Goal: Communication & Community: Answer question/provide support

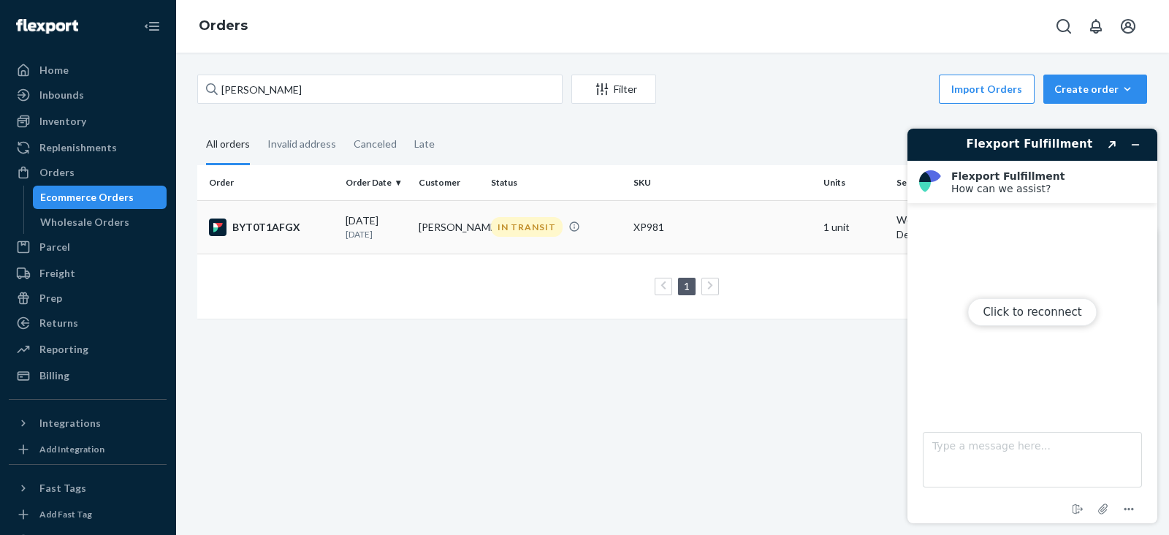
click at [301, 223] on div "BYT0T1AFGX" at bounding box center [271, 227] width 125 height 18
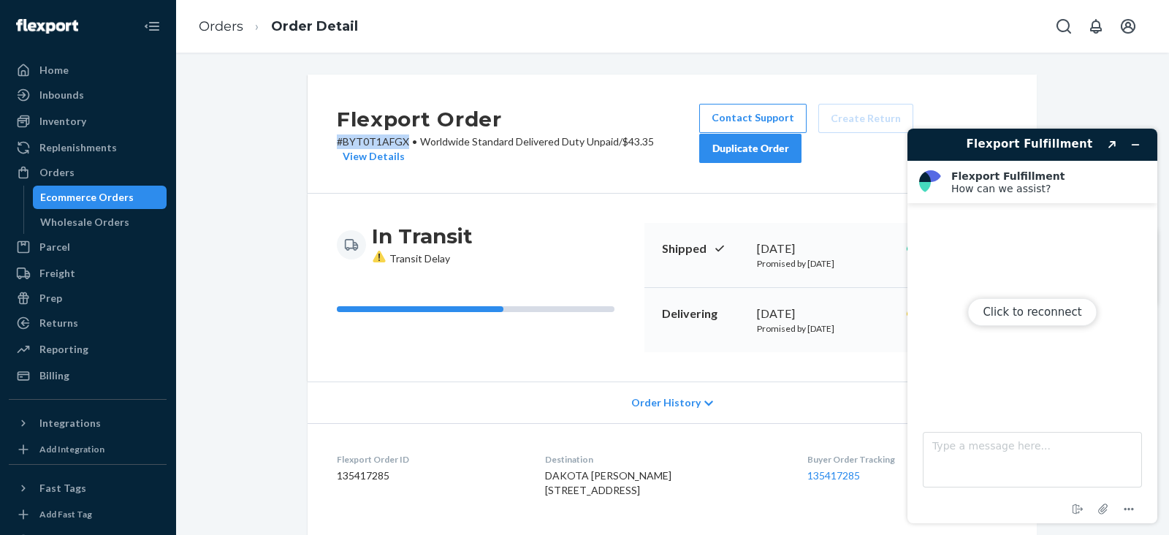
drag, startPoint x: 331, startPoint y: 141, endPoint x: 402, endPoint y: 142, distance: 70.9
click at [402, 142] on p "# BYT0T1AFGX • Worldwide Standard Delivered Duty Unpaid / $43.35 View Details" at bounding box center [518, 148] width 362 height 29
copy p "# BYT0T1AFGX"
click at [931, 445] on textarea "Type a message here..." at bounding box center [1031, 460] width 219 height 56
click at [952, 445] on textarea "Type a message here..." at bounding box center [1031, 460] width 219 height 56
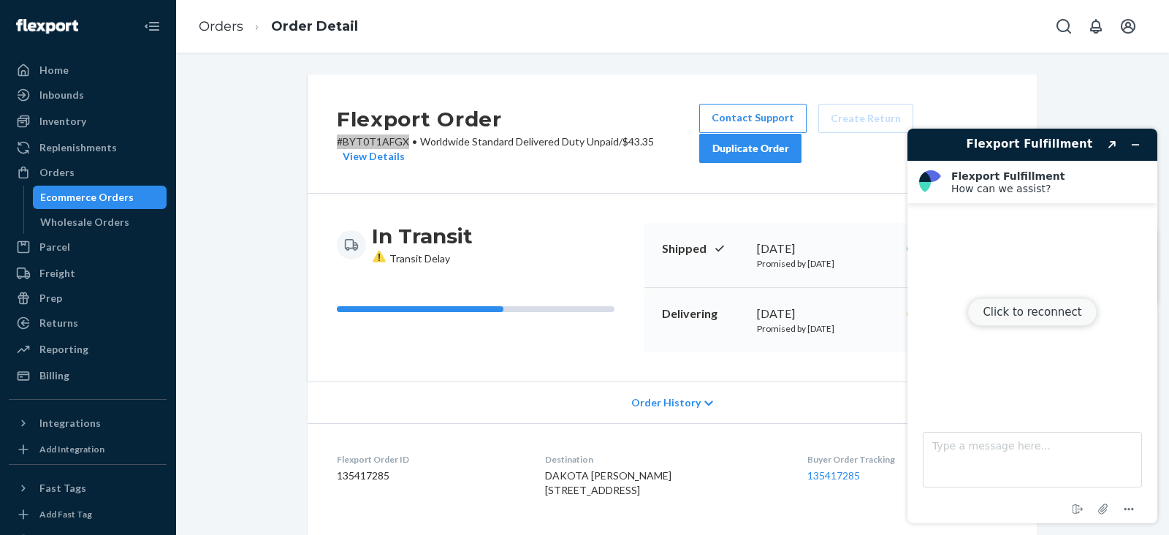
click at [1022, 316] on button "Click to reconnect" at bounding box center [1031, 312] width 129 height 28
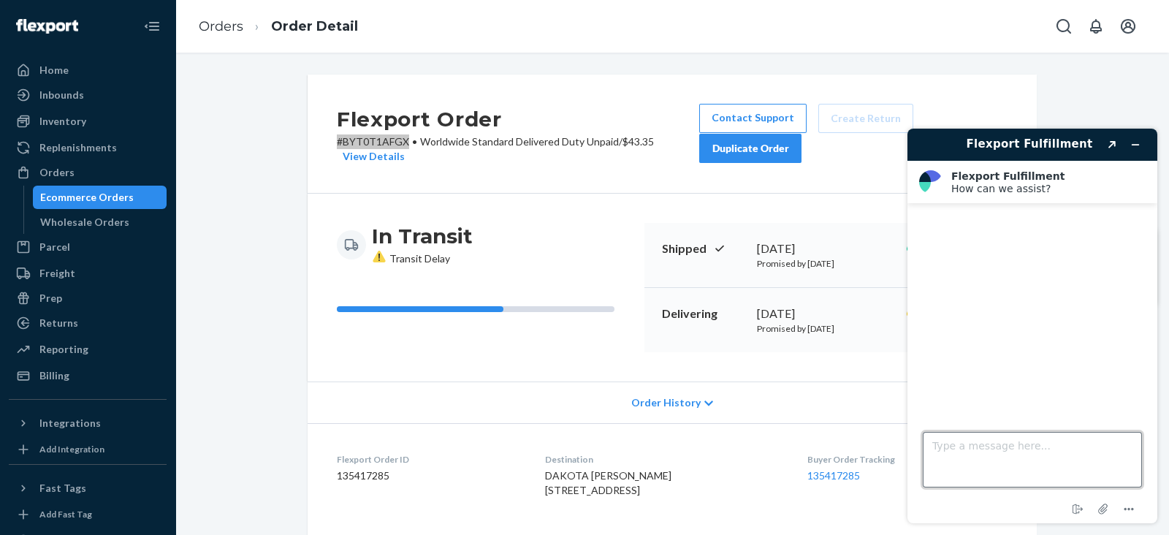
click at [945, 448] on textarea "Type a message here..." at bounding box center [1031, 460] width 219 height 56
paste textarea "#BYT0T1AFGX"
type textarea "Hello! Customer would like to proceed changing his address . Here's the order I…"
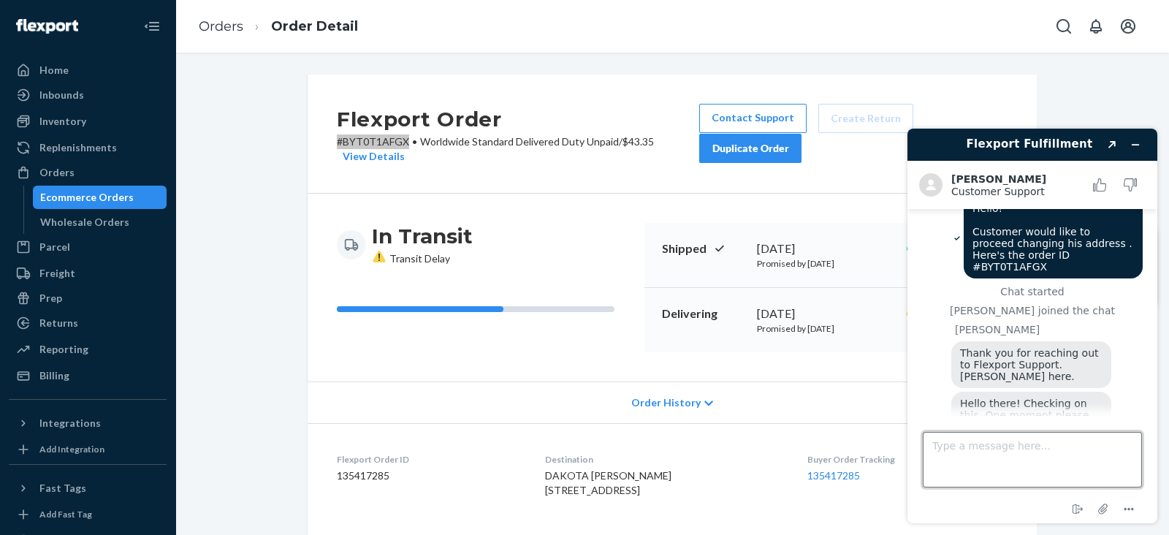
scroll to position [50, 0]
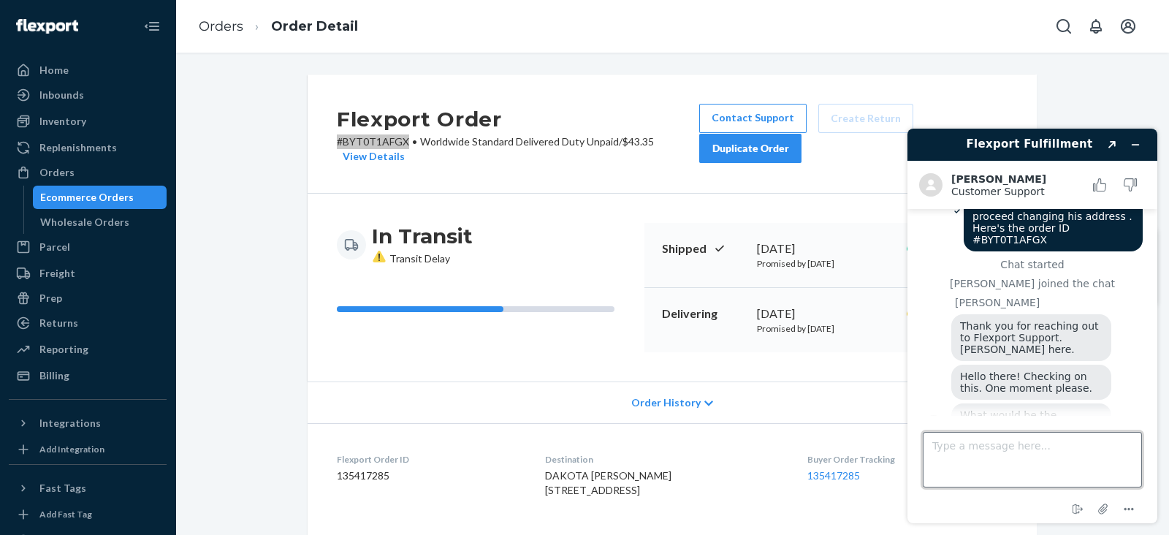
paste textarea "DAKOTA [PERSON_NAME] [STREET_ADDRESS]"
type textarea "DAKOTA [PERSON_NAME] [STREET_ADDRESS]"
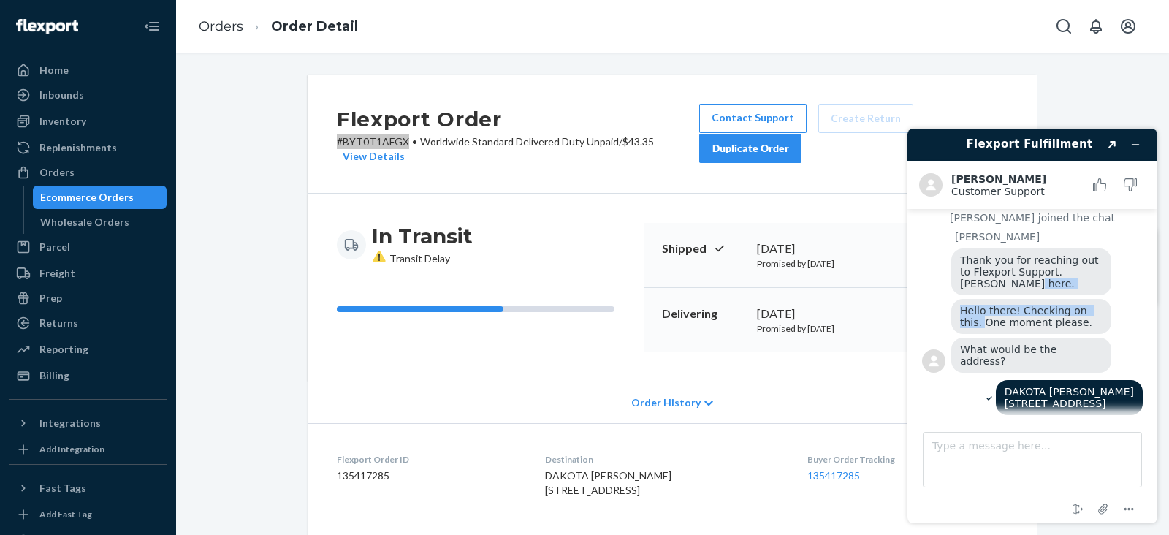
drag, startPoint x: 1162, startPoint y: 275, endPoint x: 1162, endPoint y: 284, distance: 8.8
click at [1162, 284] on div "Flexport Fulfillment Created with Sketch. [PERSON_NAME] Customer Support Custom…" at bounding box center [1031, 326] width 273 height 418
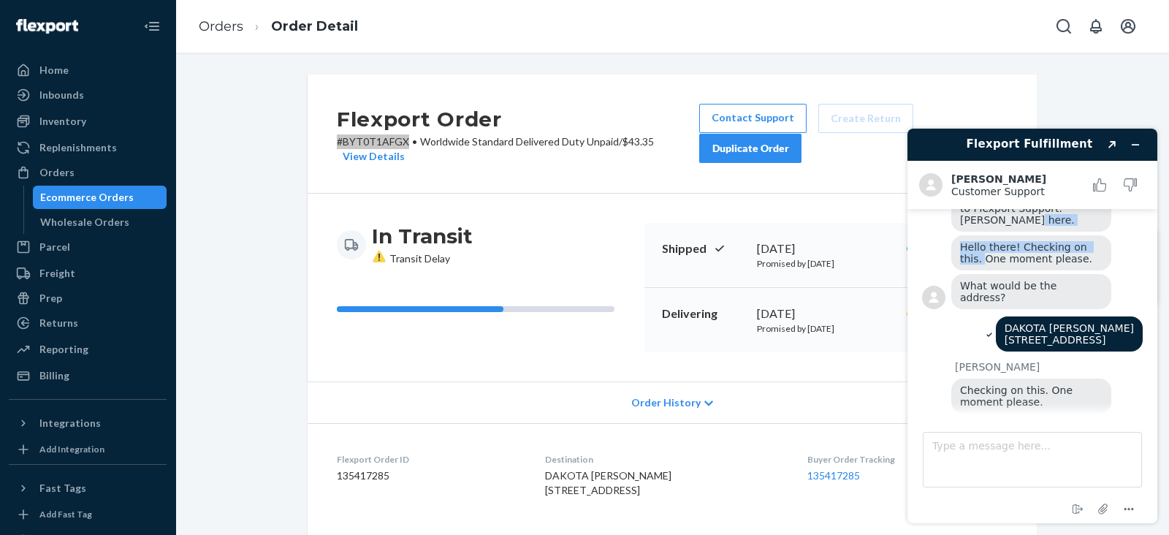
scroll to position [266, 0]
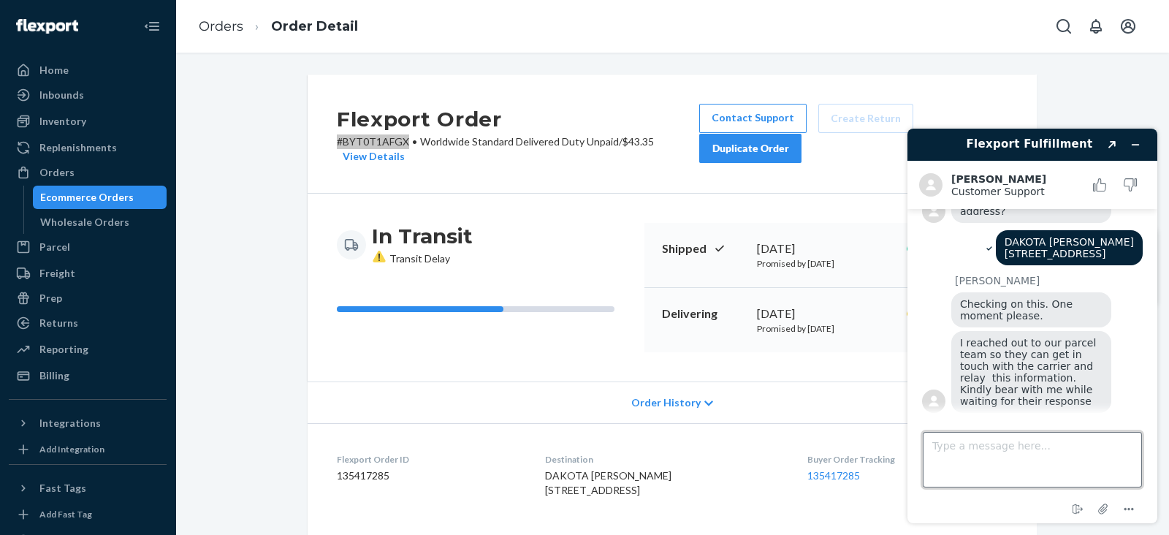
click at [980, 445] on textarea "Type a message here..." at bounding box center [1031, 460] width 219 height 56
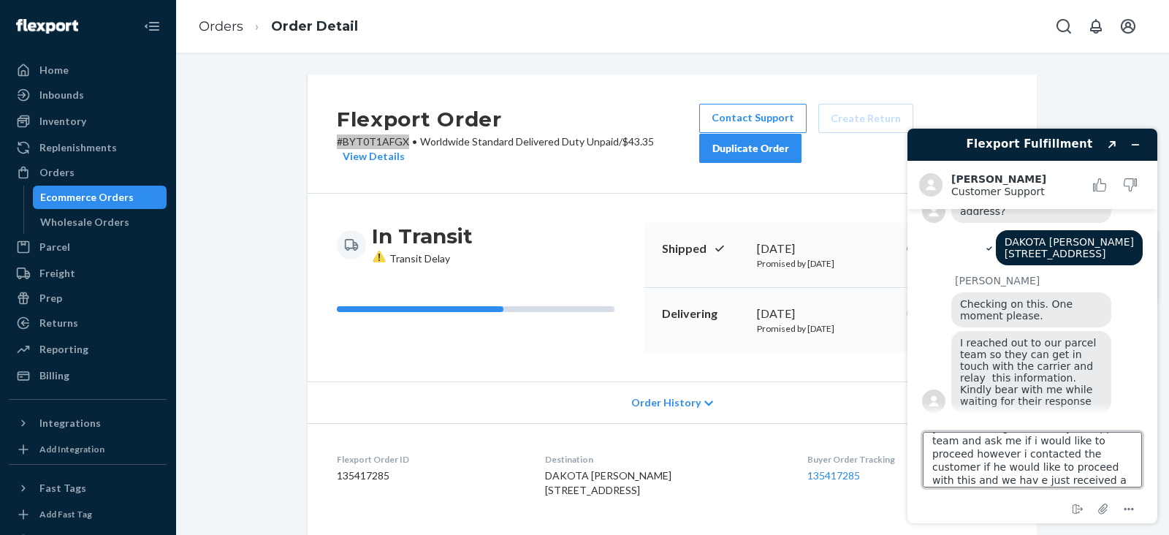
scroll to position [32, 0]
click at [979, 441] on textarea "yes, a while ago i contact you support team and ask me if i would like to proce…" at bounding box center [1031, 460] width 219 height 56
click at [1123, 454] on textarea "yes, a while ago i contact you support team and ask me if i would like to proce…" at bounding box center [1031, 460] width 219 height 56
type textarea "yes, a while ago i contact you support team and ask me if i would like to proce…"
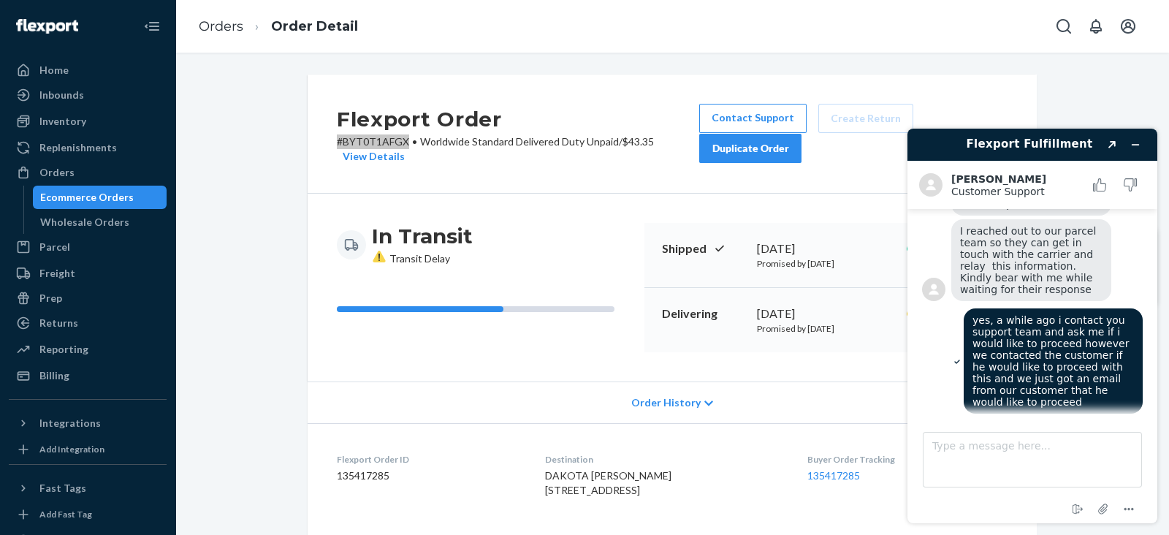
click at [1168, 259] on div "Flexport Fulfillment Created with Sketch. [PERSON_NAME] Customer Support Custom…" at bounding box center [1031, 326] width 273 height 418
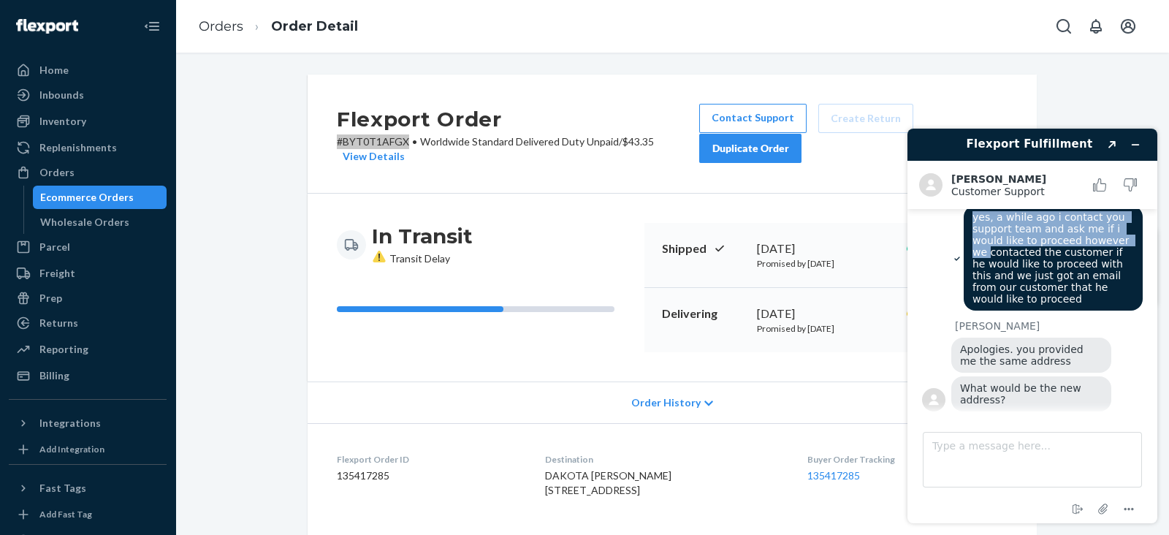
drag, startPoint x: 1160, startPoint y: 161, endPoint x: 1168, endPoint y: 231, distance: 69.8
click at [1168, 231] on div "Flexport Fulfillment Created with Sketch. [PERSON_NAME] Customer Support Custom…" at bounding box center [1031, 326] width 273 height 418
drag, startPoint x: 1168, startPoint y: 231, endPoint x: 1168, endPoint y: 299, distance: 67.9
click at [1168, 299] on div "Flexport Fulfillment Created with Sketch. [PERSON_NAME] Customer Support Custom…" at bounding box center [1031, 326] width 273 height 418
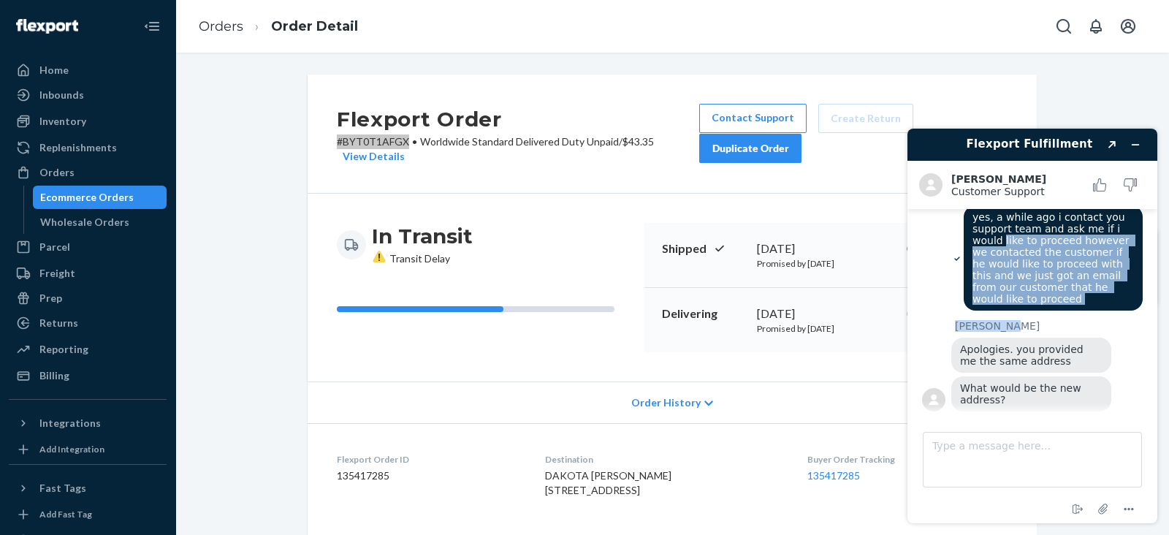
drag, startPoint x: 1161, startPoint y: 222, endPoint x: 1168, endPoint y: 317, distance: 95.2
click at [1168, 317] on div "Flexport Fulfillment Created with Sketch. [PERSON_NAME] Customer Support Custom…" at bounding box center [1031, 326] width 273 height 418
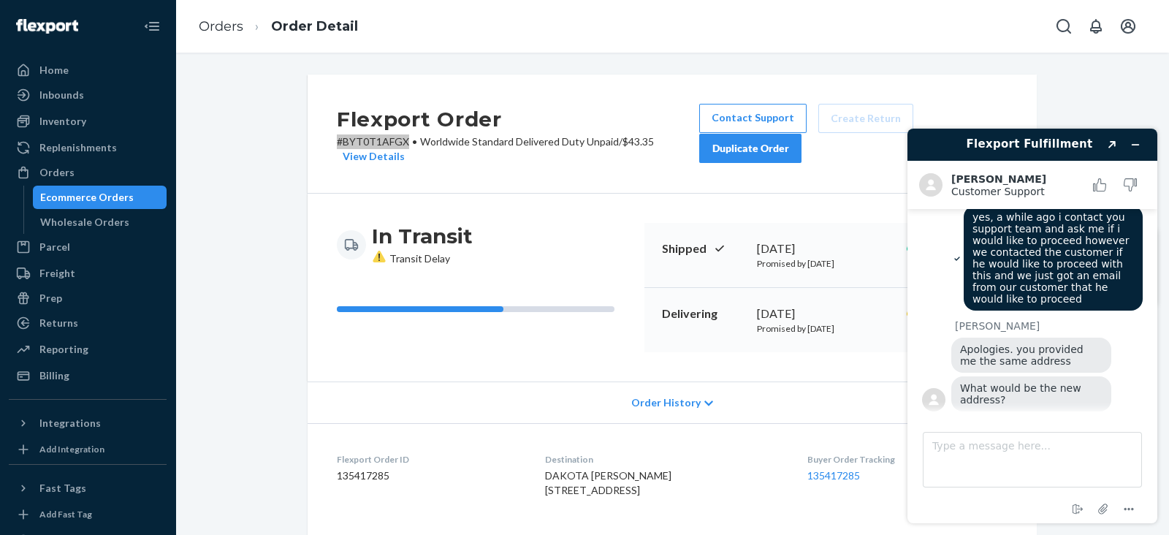
drag, startPoint x: 1165, startPoint y: 121, endPoint x: 1168, endPoint y: 143, distance: 22.1
click at [1168, 143] on div "Flexport Fulfillment Created with Sketch. [PERSON_NAME] Customer Support Custom…" at bounding box center [1031, 326] width 273 height 418
drag, startPoint x: 1153, startPoint y: 375, endPoint x: 1150, endPoint y: 348, distance: 27.2
click at [1150, 348] on main "Hello! Customer would like to proceed changing his address . Here's the order I…" at bounding box center [1033, 312] width 239 height 206
click at [982, 446] on textarea "Type a message here..." at bounding box center [1031, 460] width 219 height 56
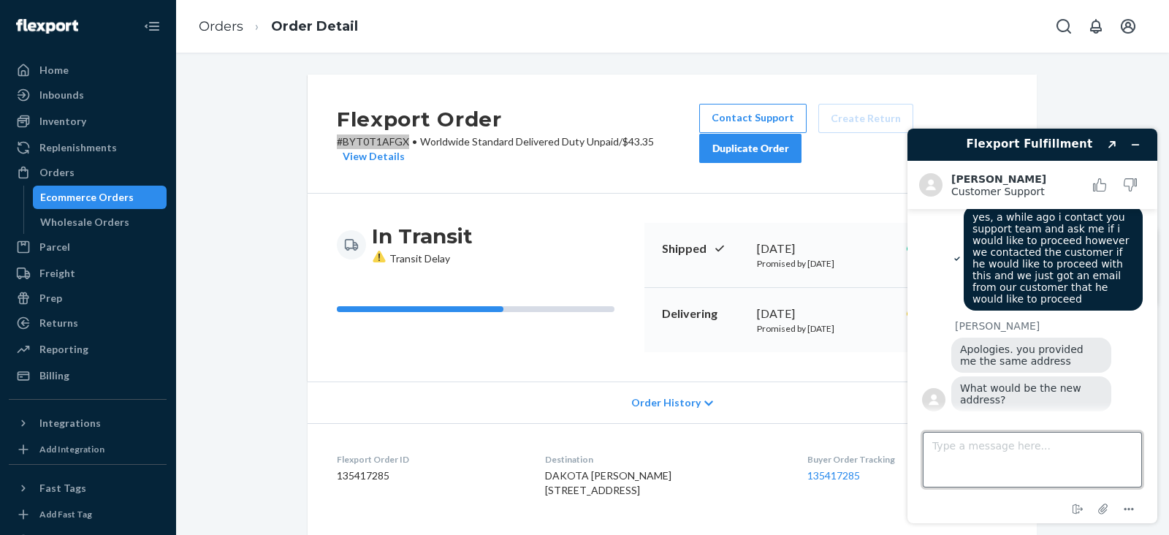
click at [961, 446] on textarea "Type a message here..." at bounding box center [1031, 460] width 219 height 56
type textarea "we'email again the customer for the new address"
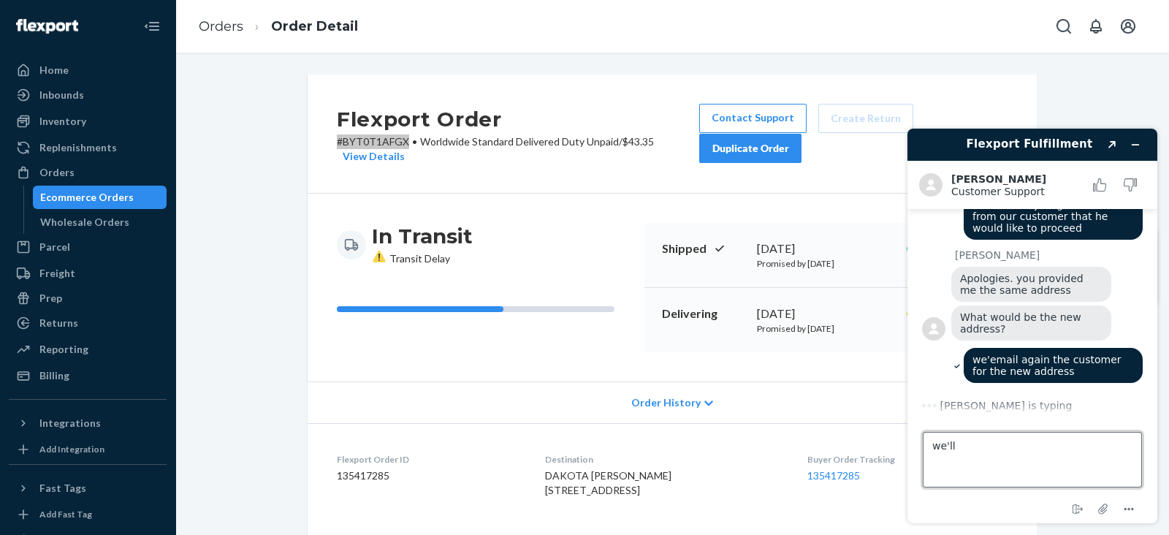
type textarea "we'll*"
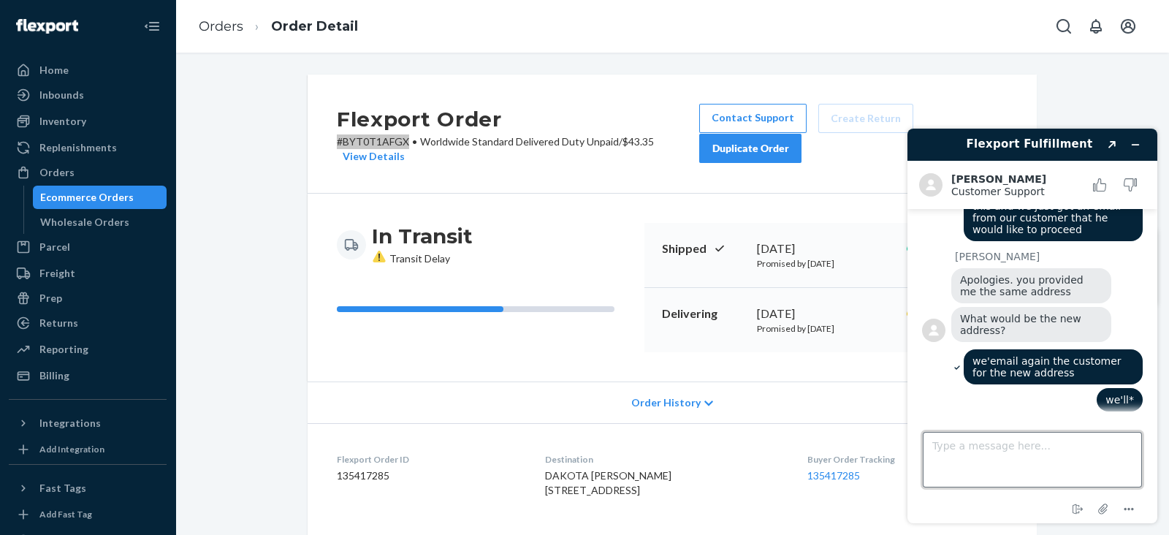
scroll to position [637, 0]
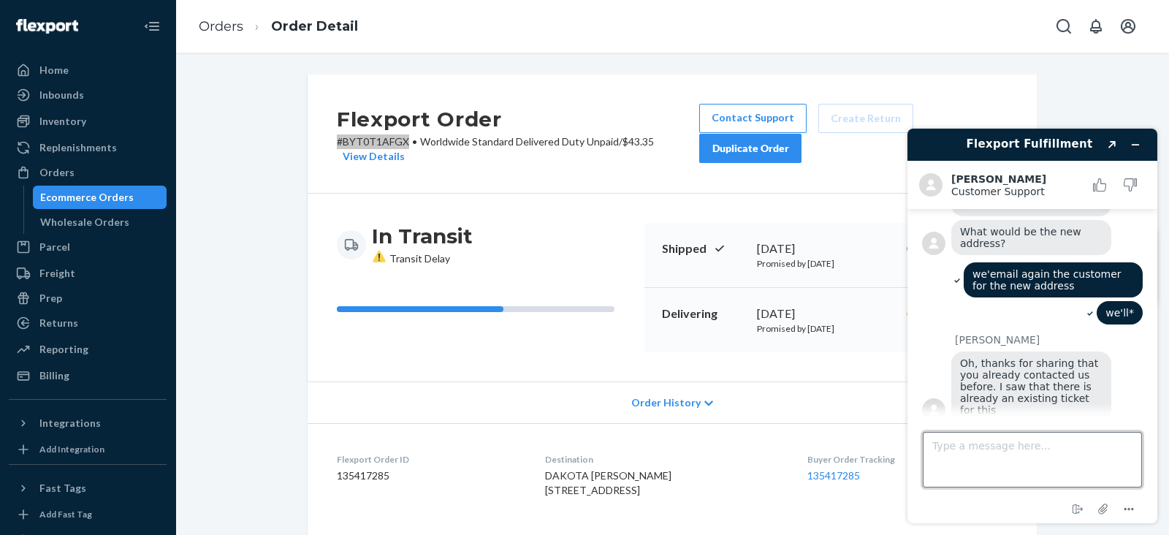
click at [949, 440] on textarea "Type a message here..." at bounding box center [1031, 460] width 219 height 56
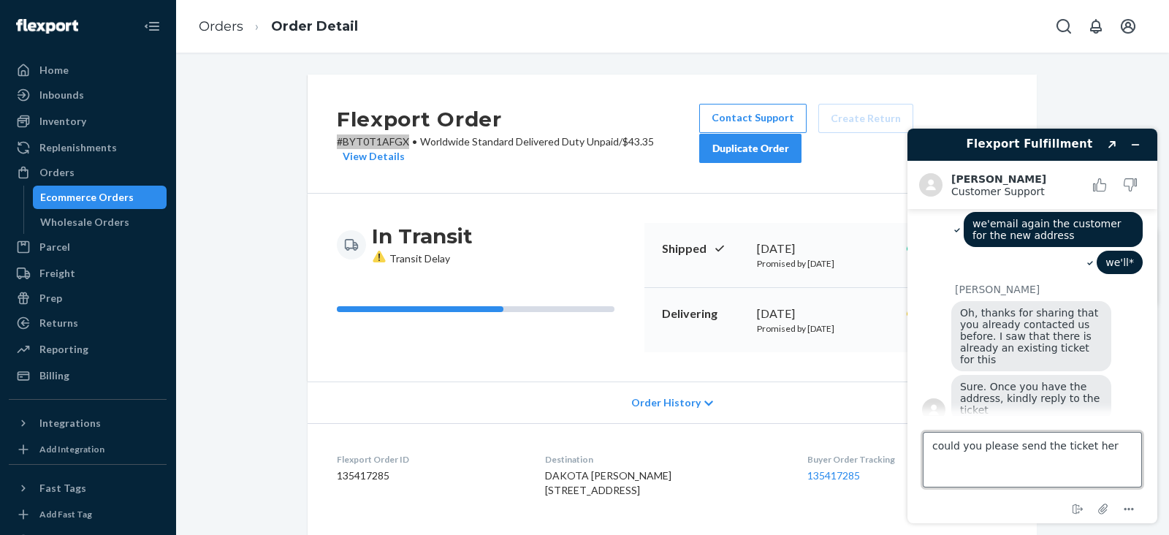
type textarea "could you please send the ticket here"
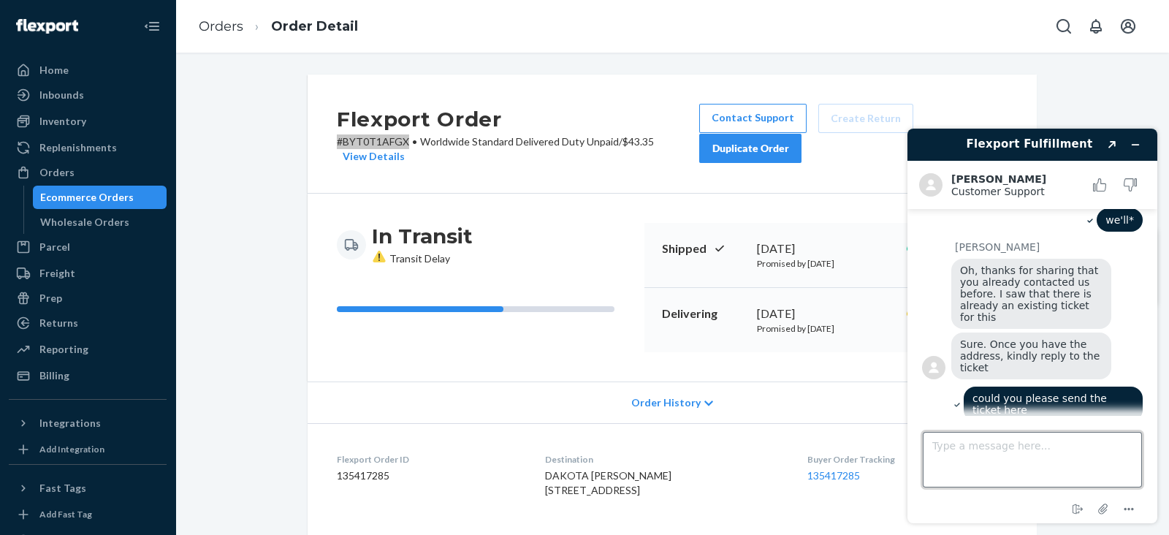
scroll to position [781, 0]
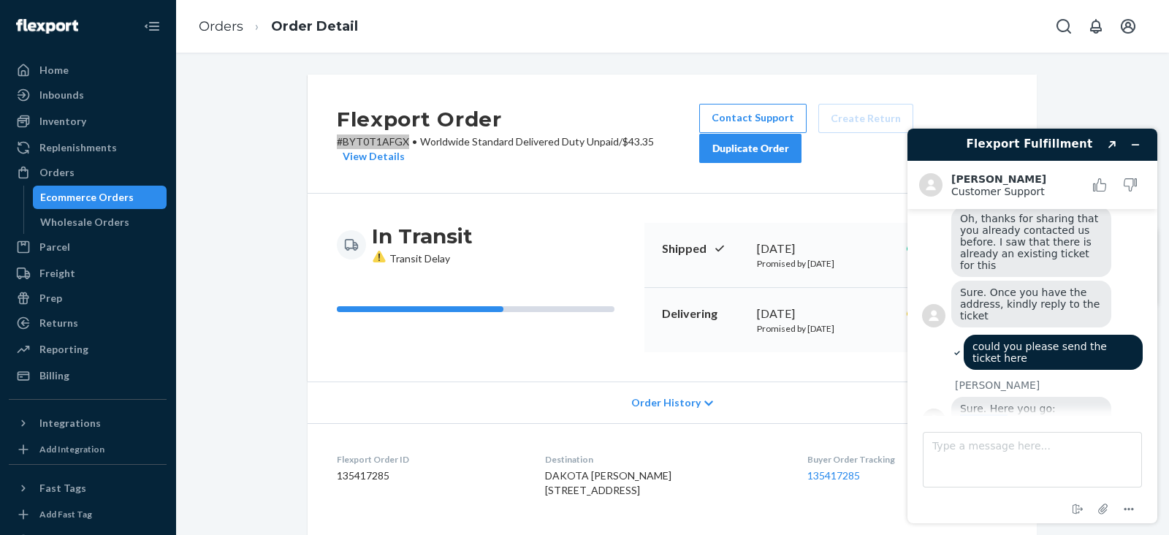
drag, startPoint x: 1047, startPoint y: 397, endPoint x: 1090, endPoint y: 396, distance: 43.1
click at [1090, 397] on div "Sure. Here you go: #822180" at bounding box center [1031, 414] width 160 height 35
copy span "#822180"
click at [1090, 397] on div "Sure. Here you go: #822180" at bounding box center [1031, 414] width 160 height 35
click at [966, 454] on textarea "Type a message here..." at bounding box center [1031, 460] width 219 height 56
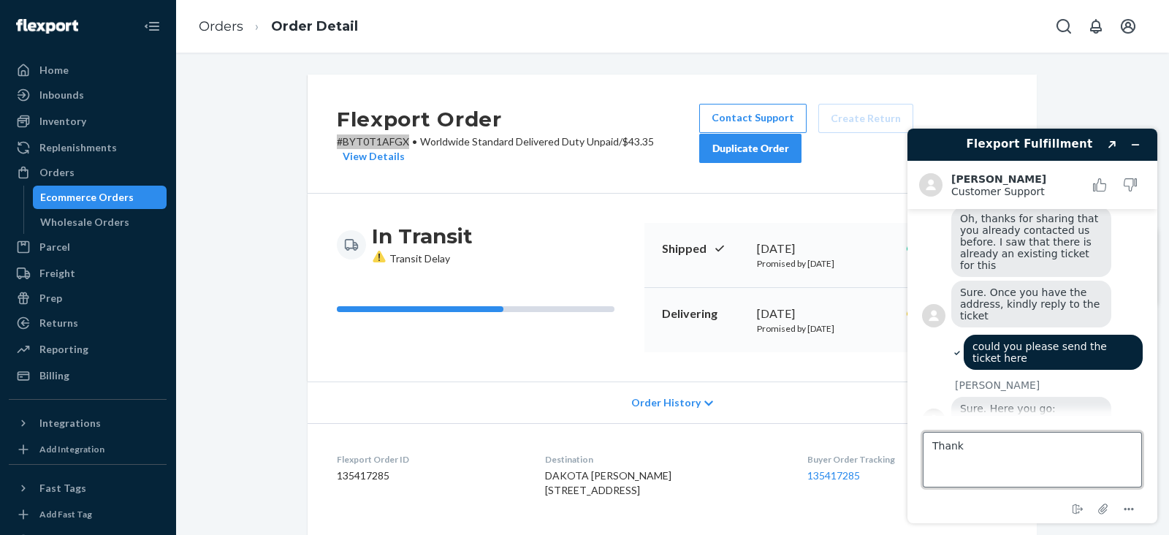
type textarea "Thanks"
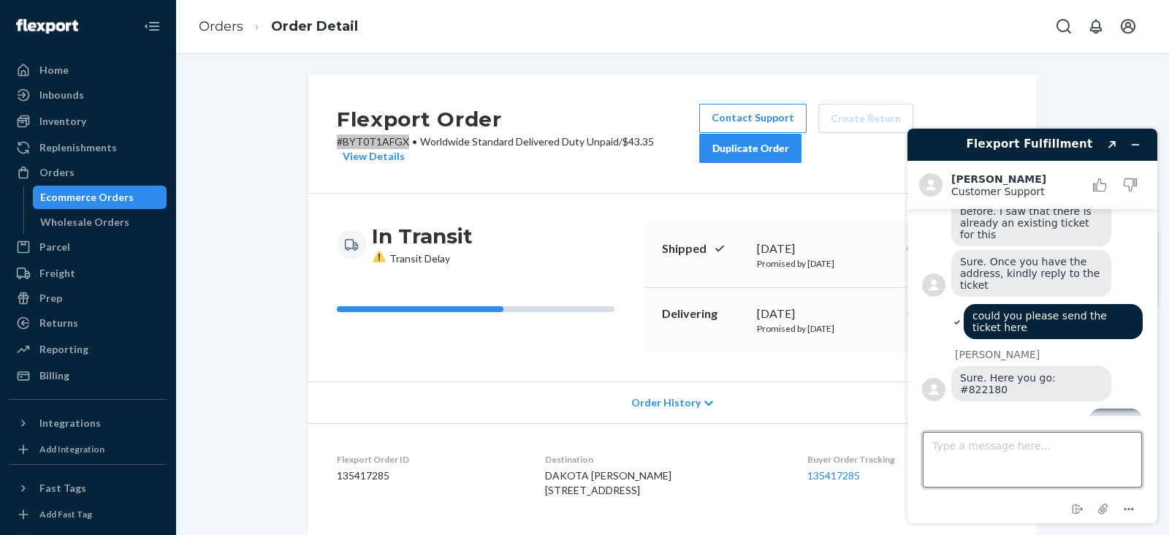
scroll to position [876, 0]
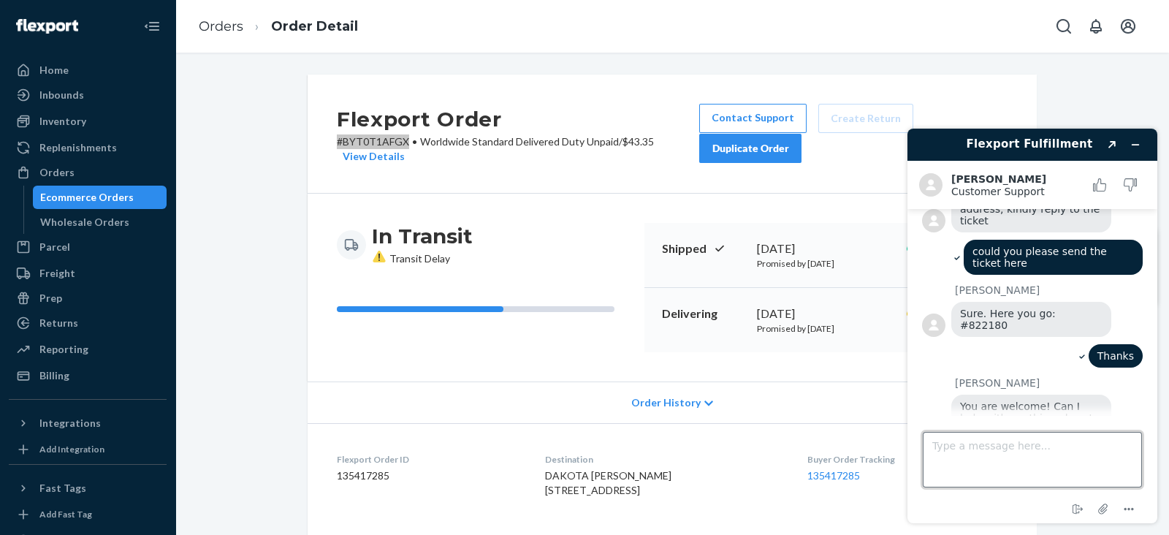
click at [947, 450] on textarea "Type a message here..." at bounding box center [1031, 460] width 219 height 56
type textarea "we couldn't find the ticket on our email"
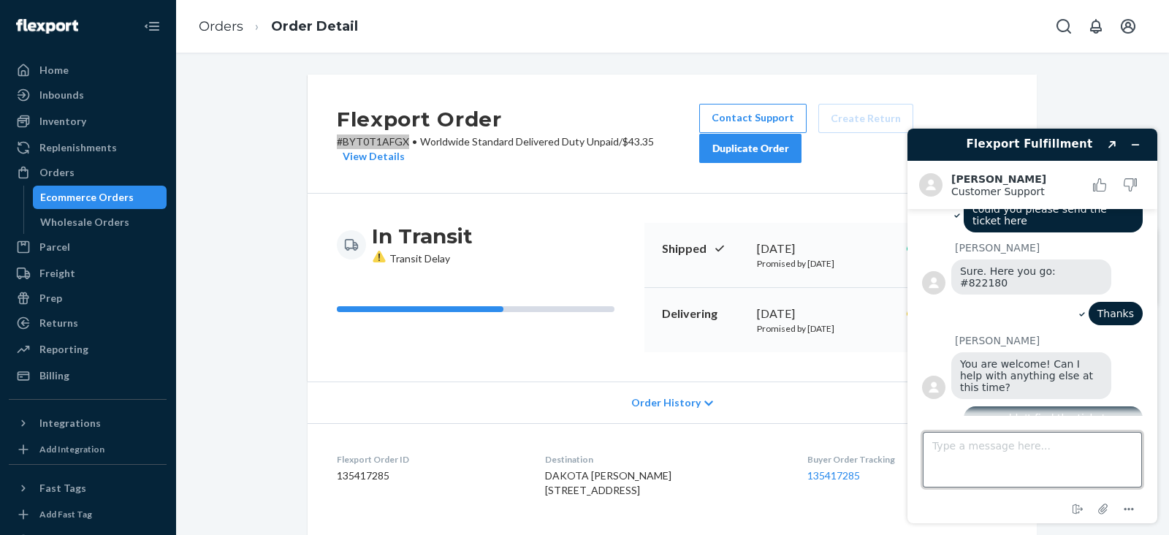
scroll to position [1006, 0]
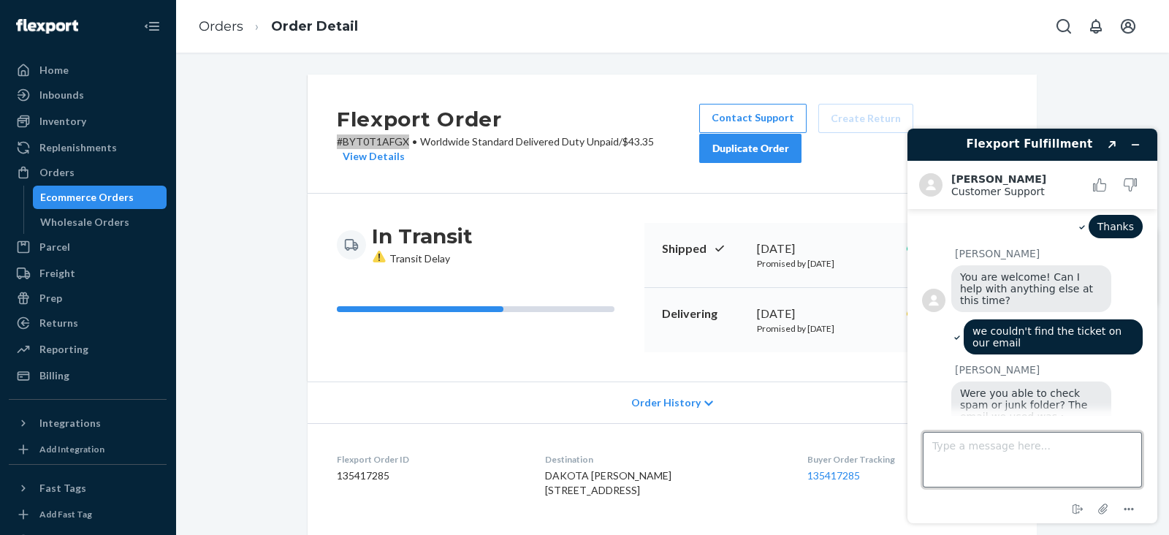
click at [951, 449] on textarea "Type a message here..." at bounding box center [1031, 460] width 219 height 56
type textarea "yes, that is correct"
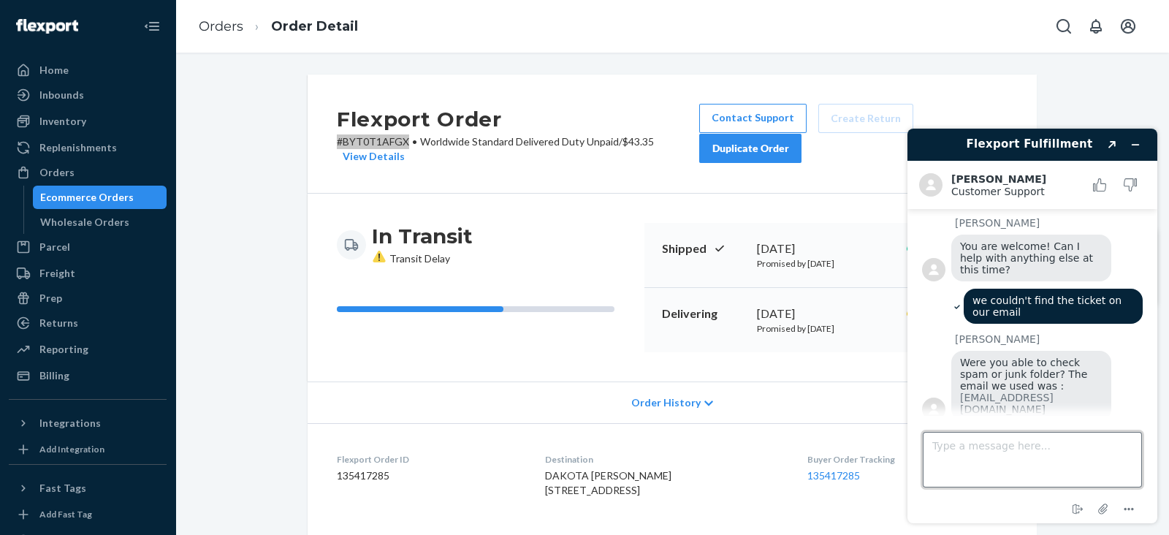
scroll to position [1100, 0]
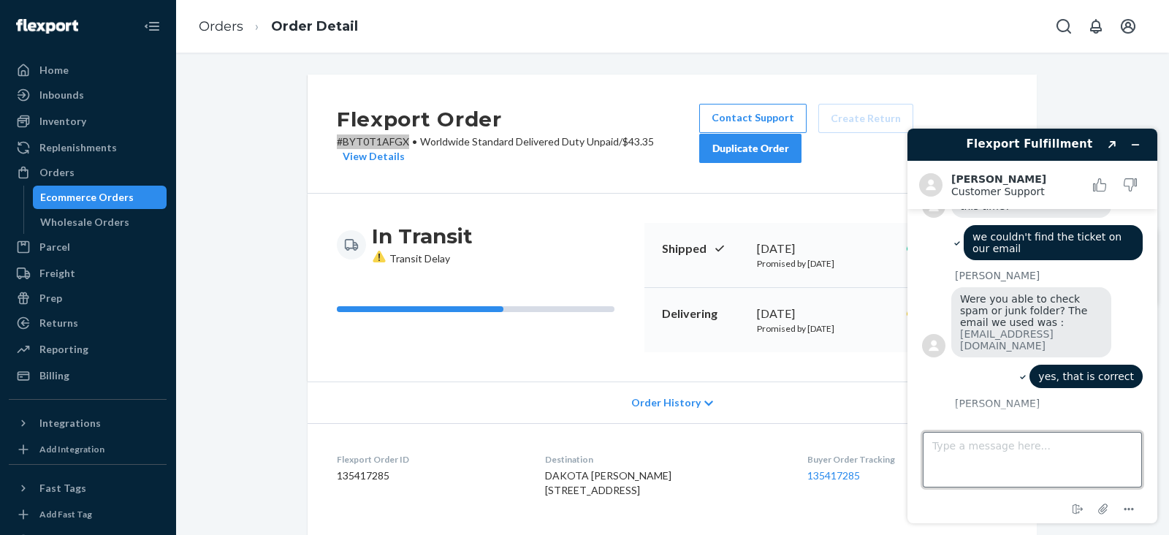
click at [970, 450] on textarea "Type a message here..." at bounding box center [1031, 460] width 219 height 56
type textarea "yes, we got it"
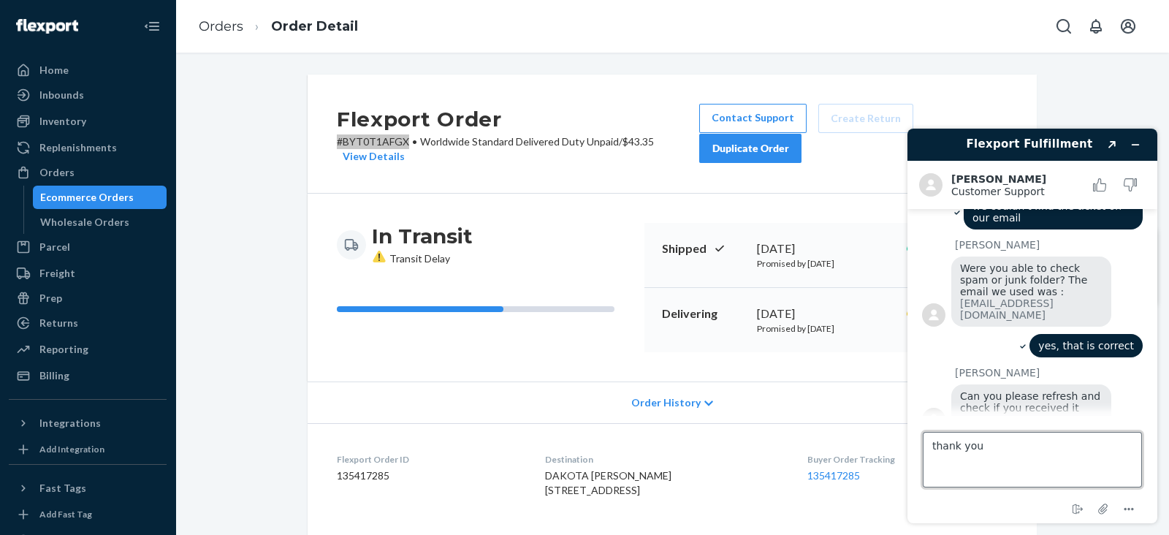
type textarea "thank you"
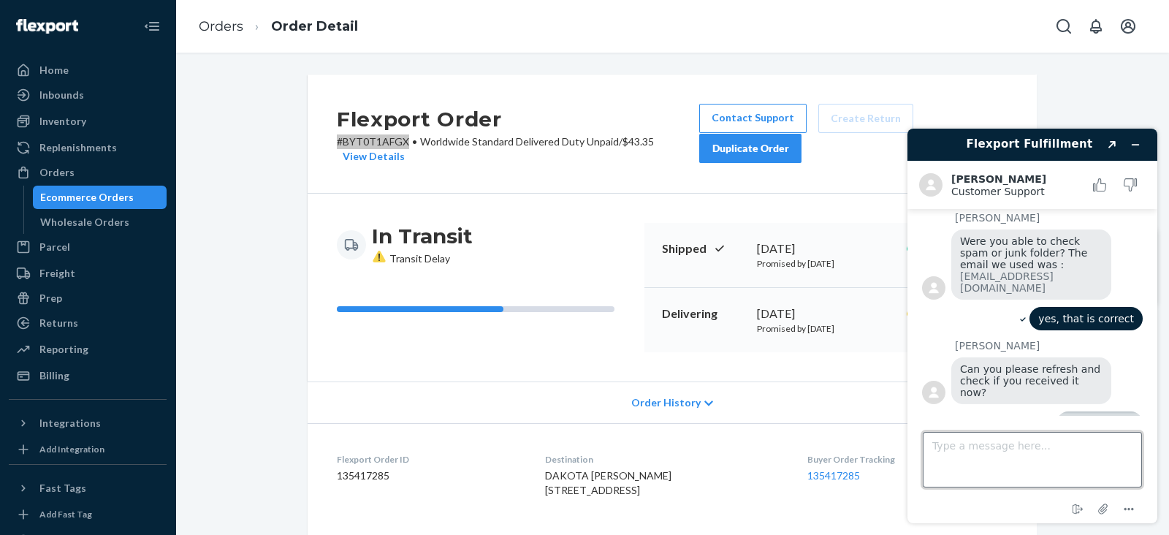
click at [967, 448] on textarea "Type a message here..." at bounding box center [1031, 460] width 219 height 56
click at [1116, 447] on textarea "we will respond to the email once we get a response" at bounding box center [1031, 460] width 219 height 56
type textarea "we will respond to the email once we receive a response."
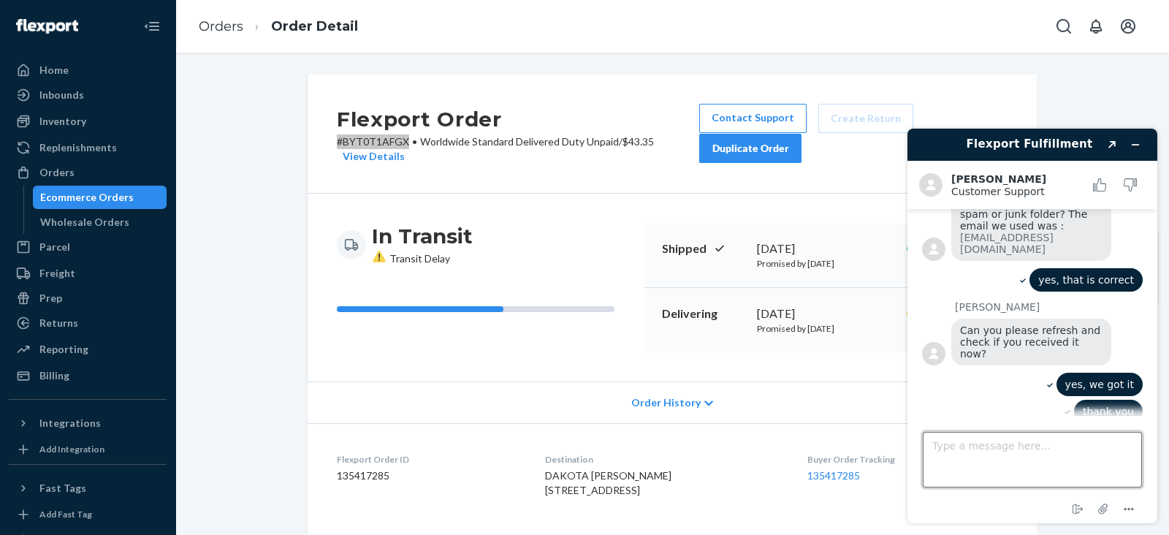
scroll to position [1272, 0]
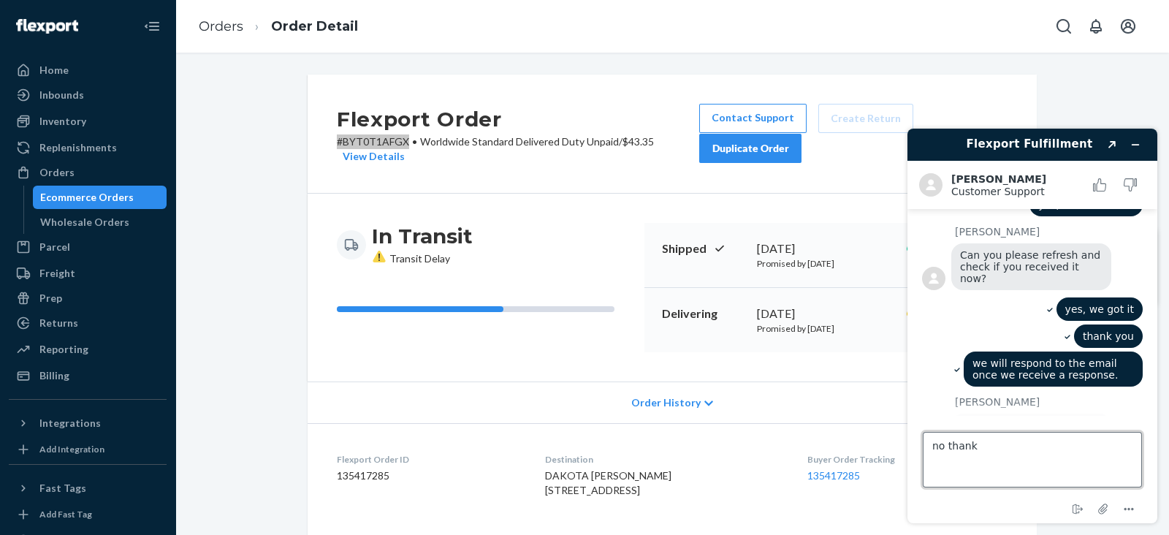
type textarea "no thanks"
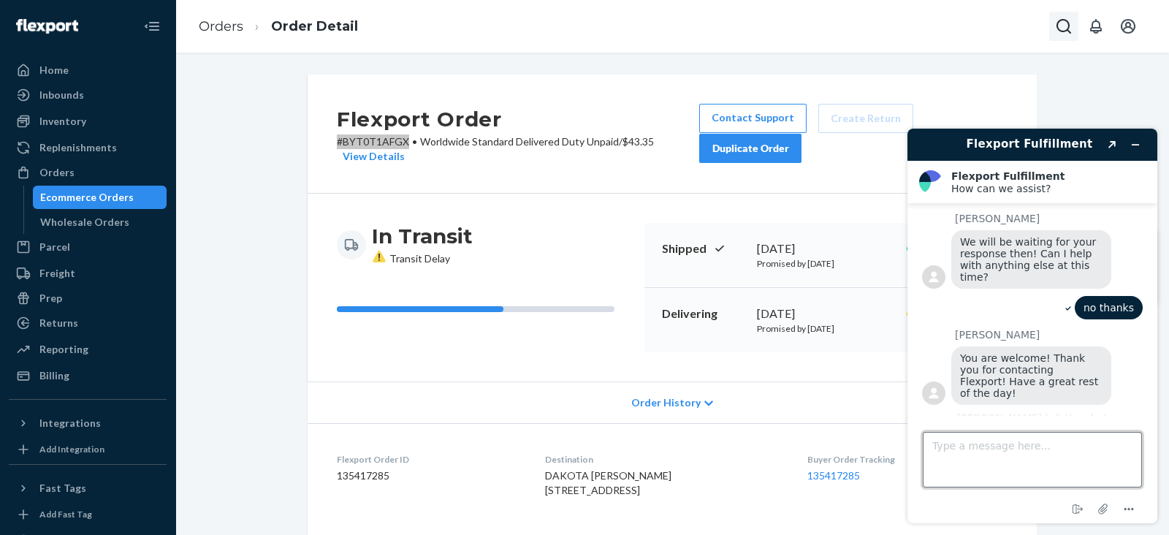
scroll to position [1449, 0]
